Goal: Task Accomplishment & Management: Complete application form

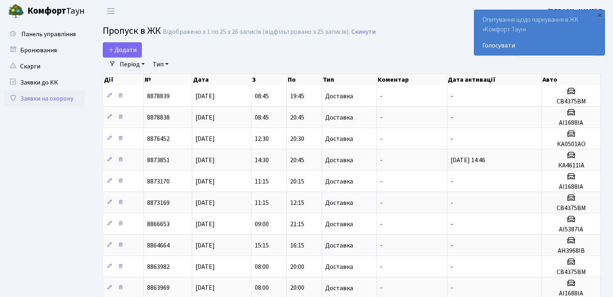
select select "25"
click at [110, 49] on icon at bounding box center [111, 49] width 6 height 6
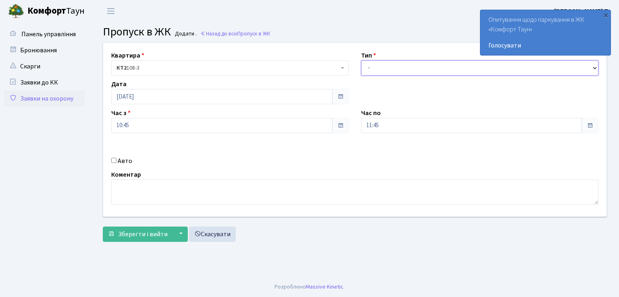
click at [424, 67] on select "- Доставка Таксі Гості Сервіс" at bounding box center [480, 67] width 238 height 15
select select "1"
click at [361, 60] on select "- Доставка Таксі Гості Сервіс" at bounding box center [480, 67] width 238 height 15
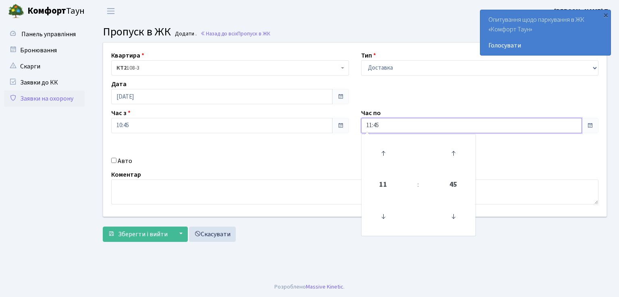
click at [372, 126] on input "11:45" at bounding box center [471, 125] width 221 height 15
type input "20:45"
click at [114, 160] on input "Авто" at bounding box center [113, 160] width 5 height 5
checkbox input "true"
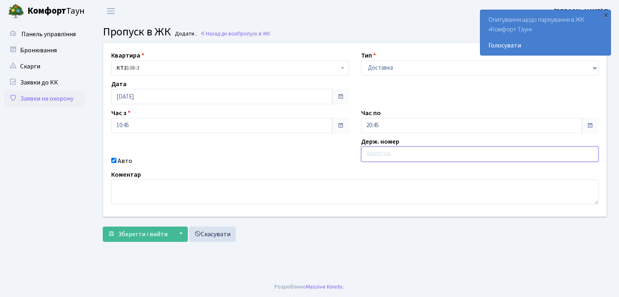
click at [398, 155] on input "text" at bounding box center [480, 154] width 238 height 15
type input "АН3968ІВ"
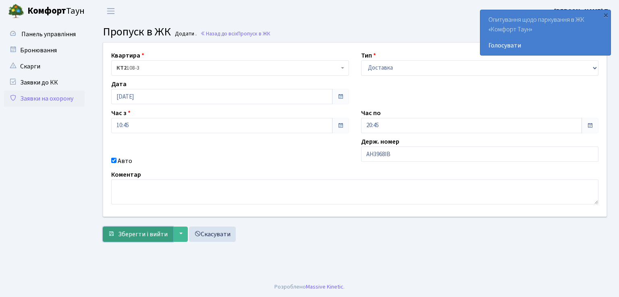
click at [143, 230] on span "Зберегти і вийти" at bounding box center [143, 234] width 50 height 9
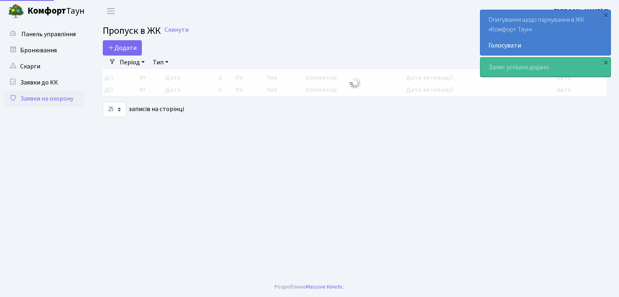
select select "25"
